Goal: Check status: Check status

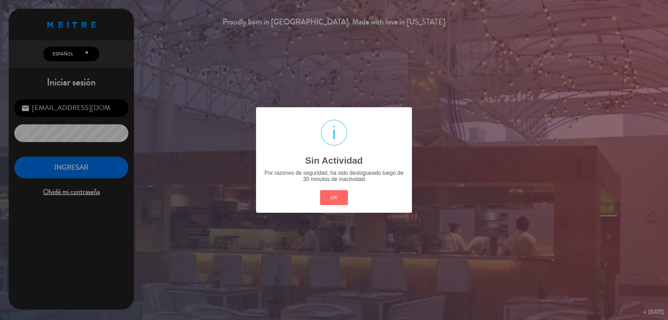
drag, startPoint x: 329, startPoint y: 197, endPoint x: 312, endPoint y: 201, distance: 17.4
click at [328, 197] on button "OK" at bounding box center [334, 197] width 28 height 15
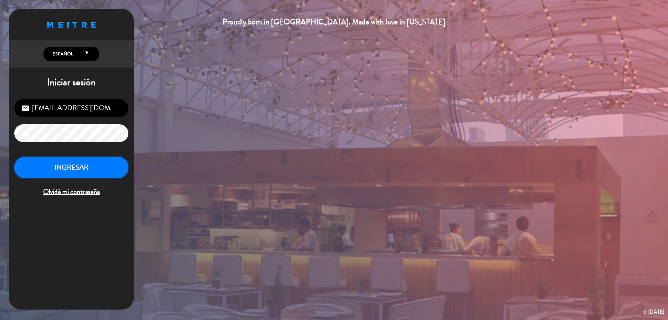
click at [78, 165] on button "INGRESAR" at bounding box center [71, 167] width 114 height 22
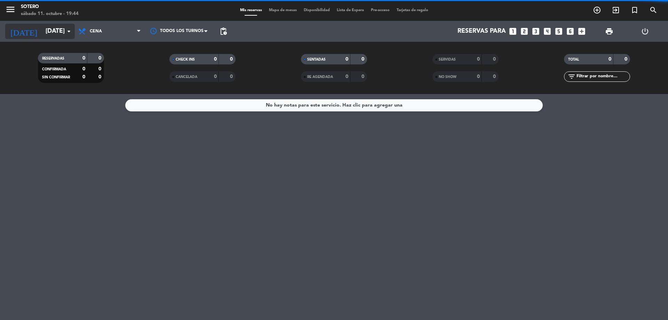
click at [63, 31] on input "[DATE]" at bounding box center [82, 31] width 81 height 14
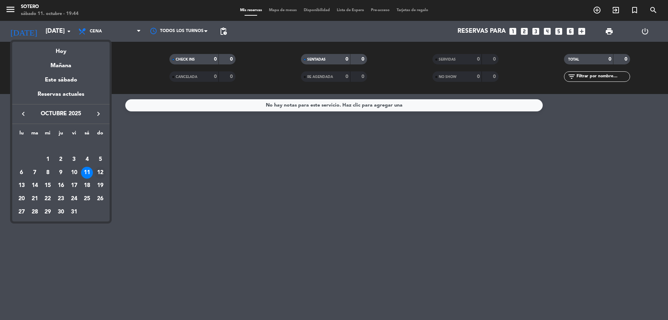
click at [100, 170] on div "12" at bounding box center [100, 173] width 12 height 12
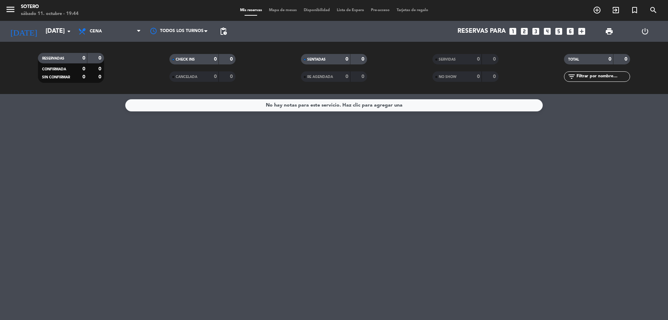
type input "[DATE]"
click at [140, 37] on span "Cena" at bounding box center [110, 31] width 70 height 15
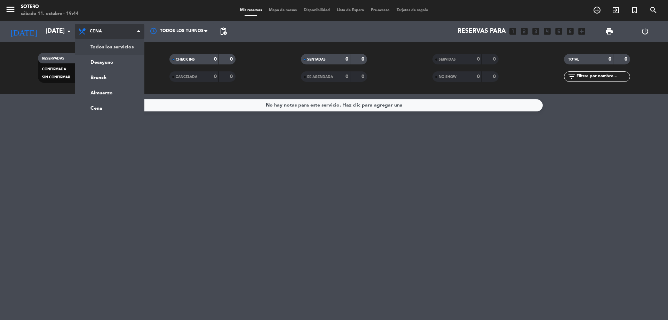
click at [133, 49] on div "menu [PERSON_NAME][DATE] 11. octubre - 19:44 Mis reservas Mapa de mesas Disponi…" at bounding box center [334, 47] width 668 height 94
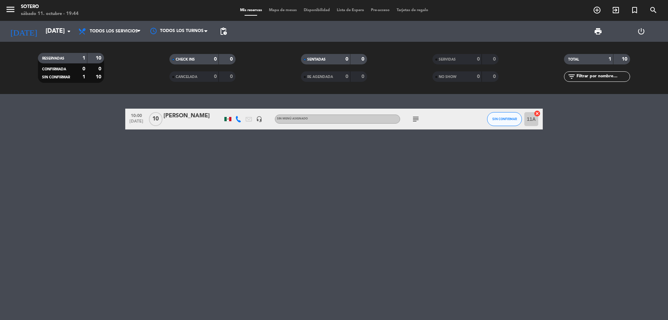
click at [413, 117] on icon "subject" at bounding box center [415, 119] width 8 height 8
